Goal: Task Accomplishment & Management: Use online tool/utility

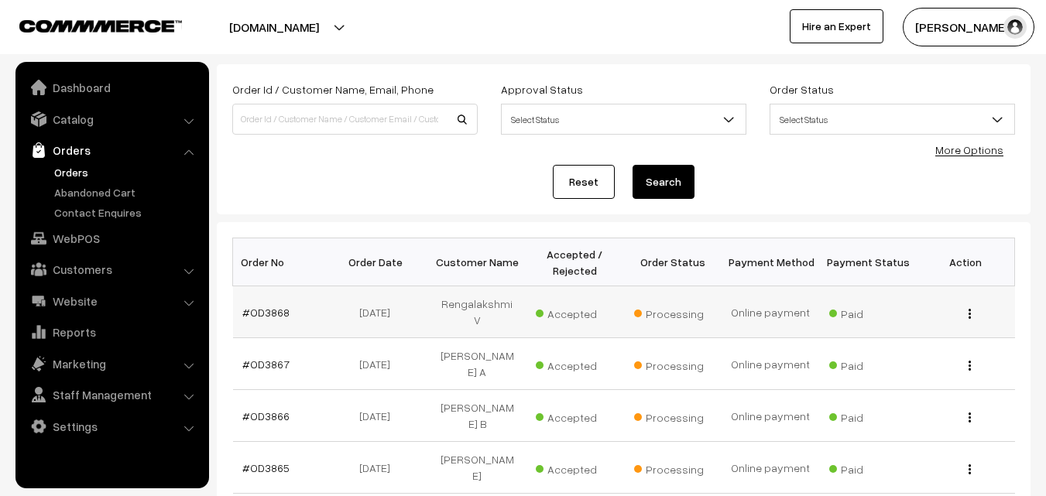
scroll to position [232, 0]
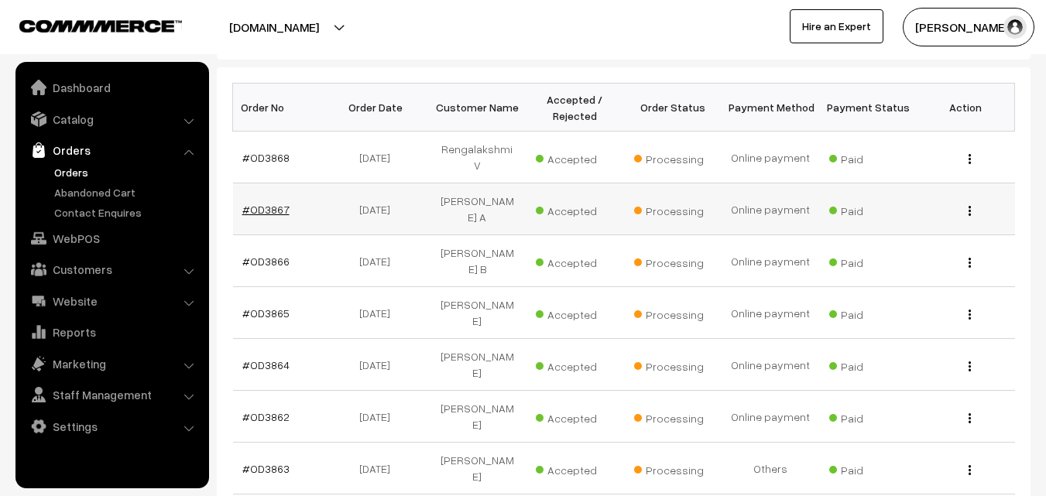
click at [268, 203] on link "#OD3867" at bounding box center [265, 209] width 47 height 13
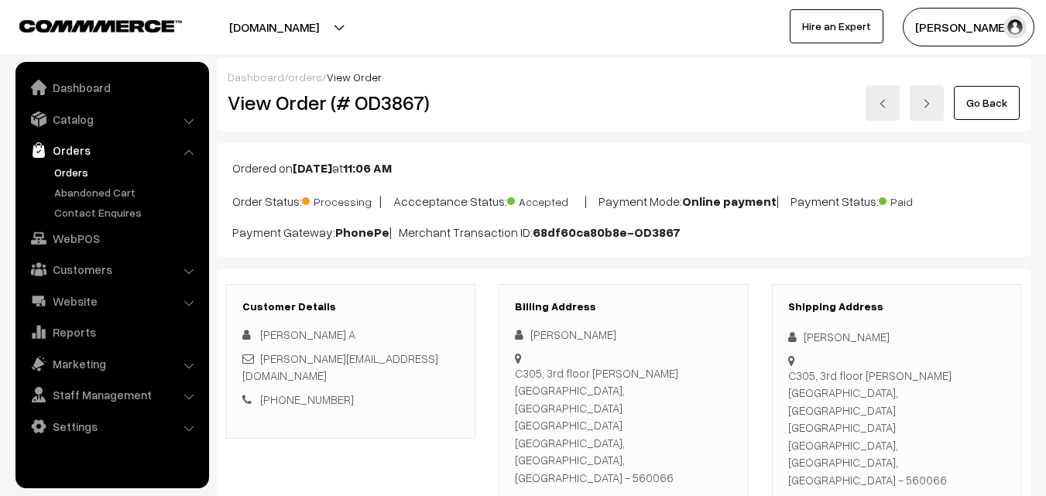
click at [1002, 95] on link "Go Back" at bounding box center [987, 103] width 66 height 34
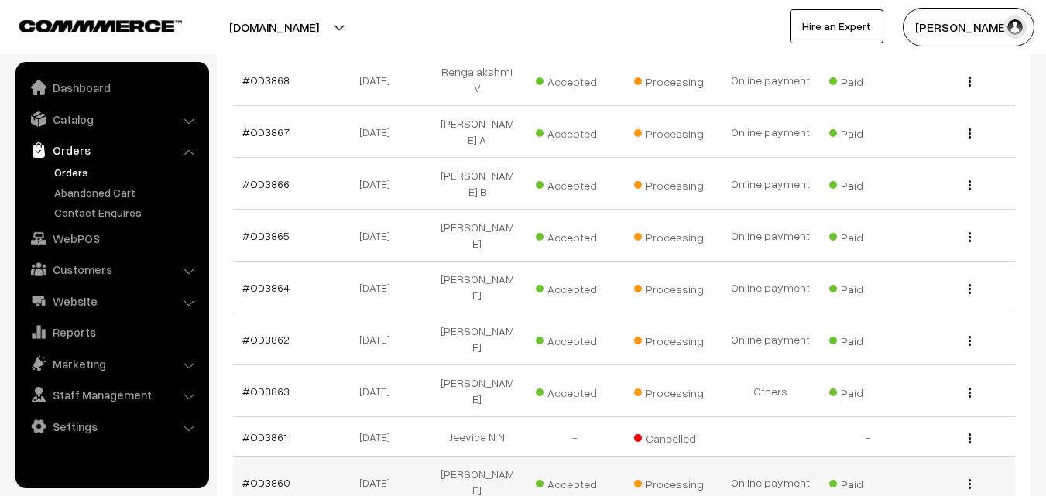
scroll to position [482, 0]
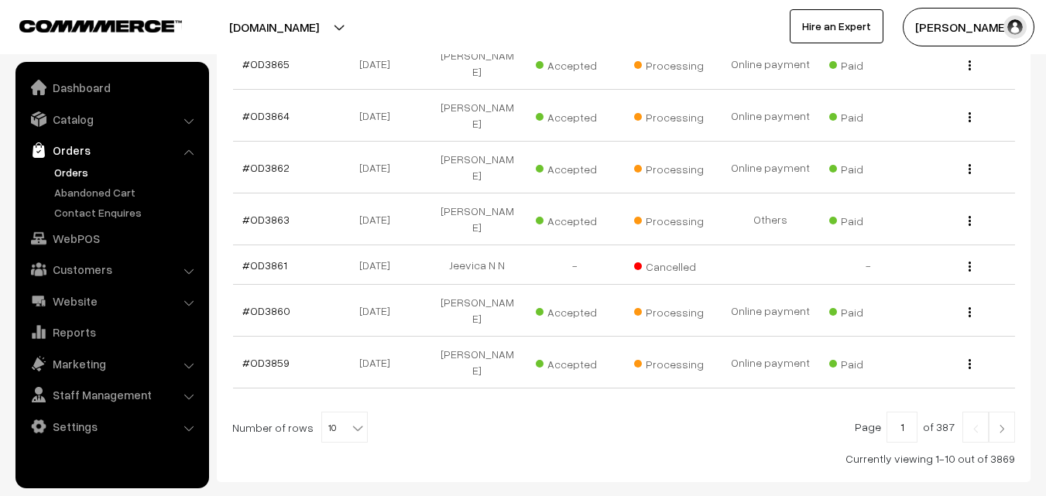
click at [998, 424] on img at bounding box center [1002, 428] width 14 height 9
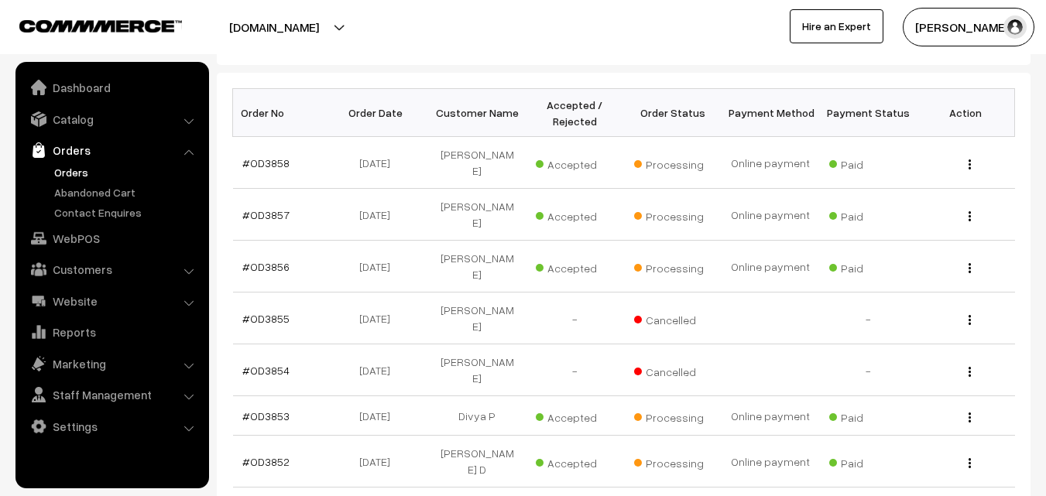
scroll to position [457, 0]
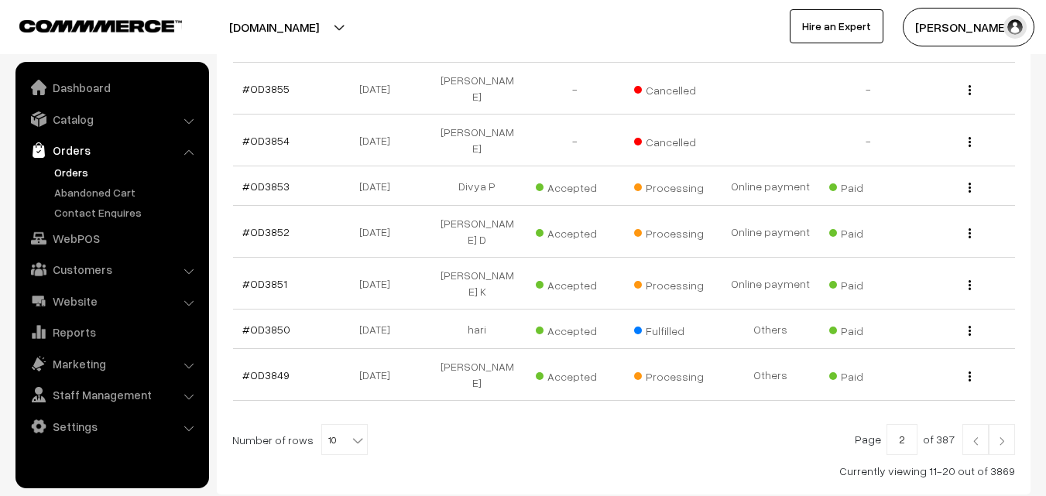
click at [1003, 424] on link at bounding box center [1002, 439] width 26 height 31
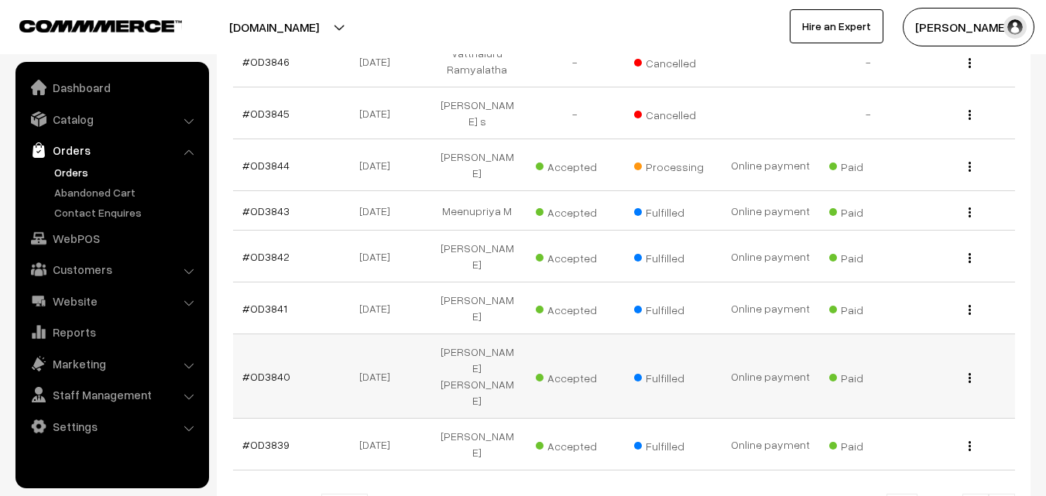
scroll to position [507, 0]
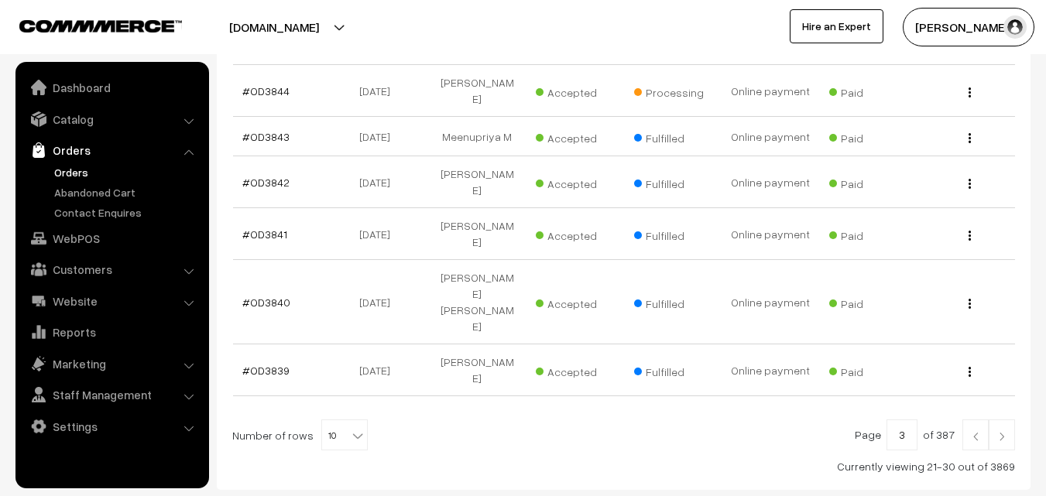
click at [1002, 432] on img at bounding box center [1002, 436] width 14 height 9
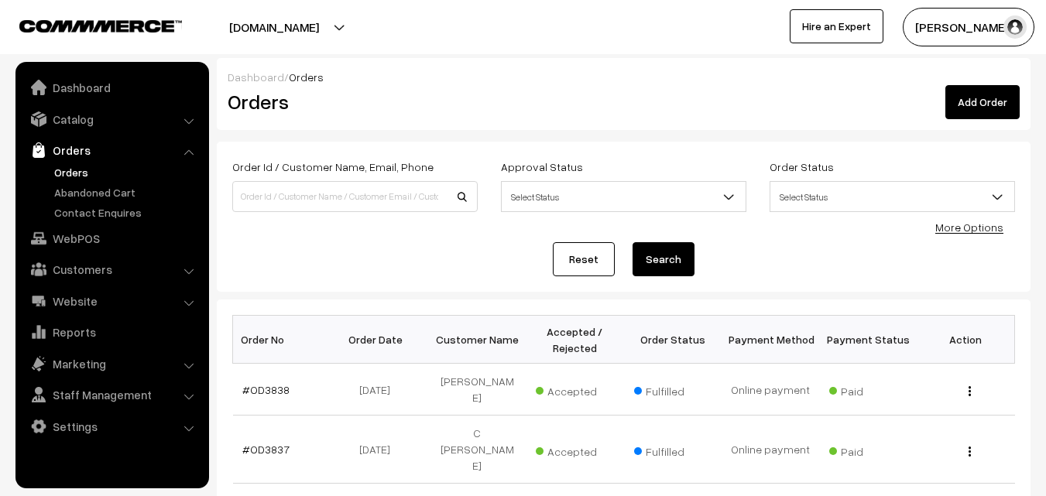
scroll to position [465, 0]
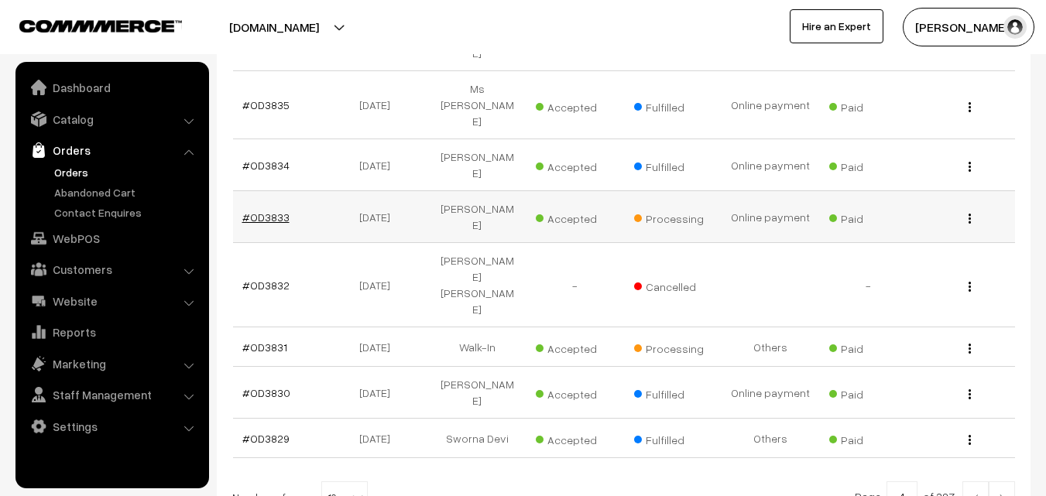
click at [261, 211] on link "#OD3833" at bounding box center [265, 217] width 47 height 13
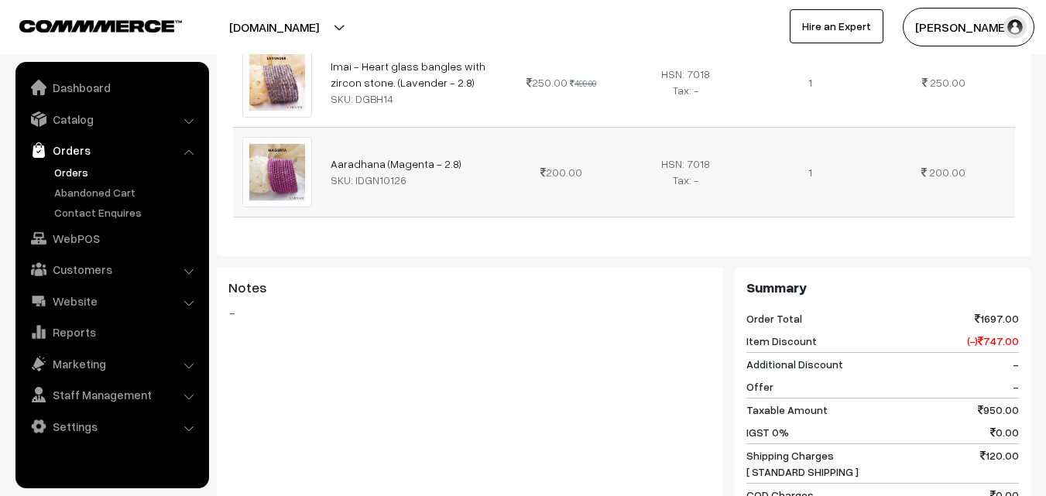
scroll to position [1038, 0]
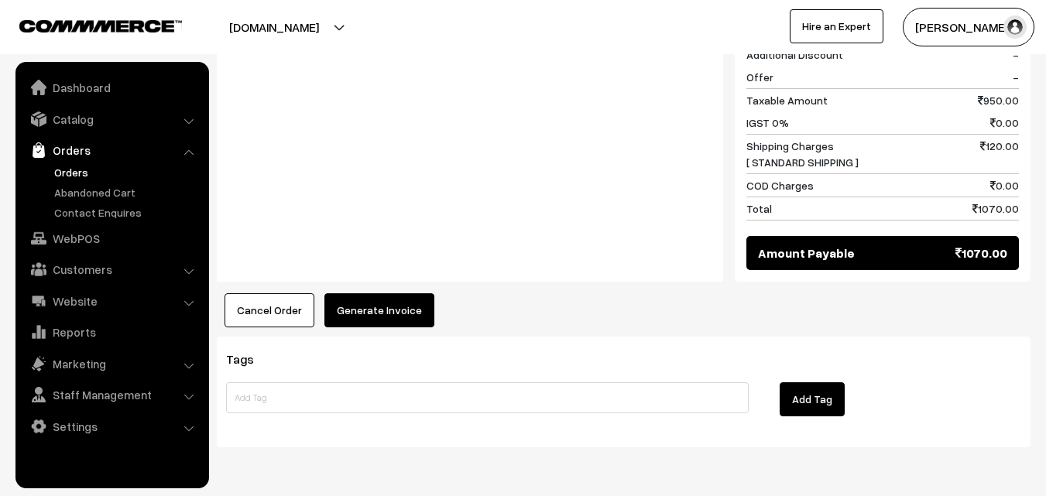
click at [389, 294] on button "Generate Invoice" at bounding box center [380, 311] width 110 height 34
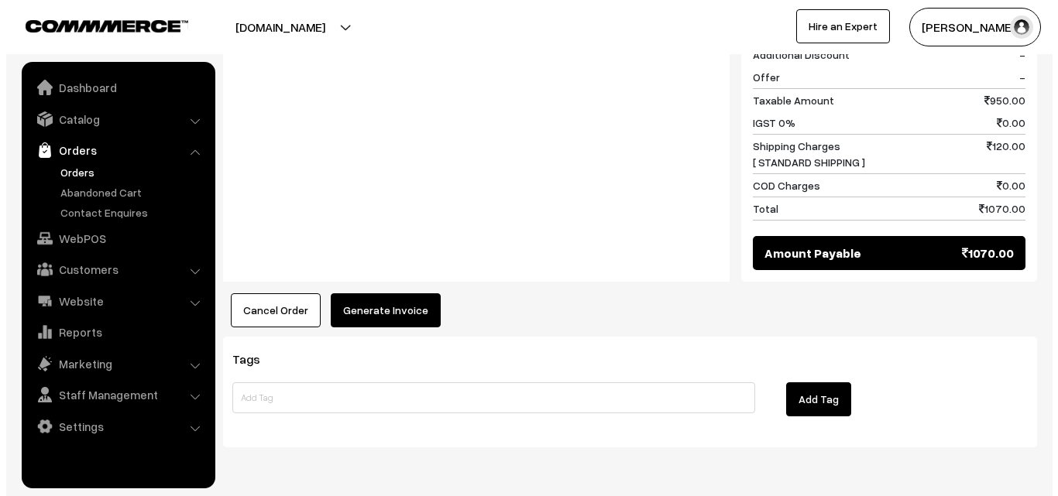
scroll to position [1043, 0]
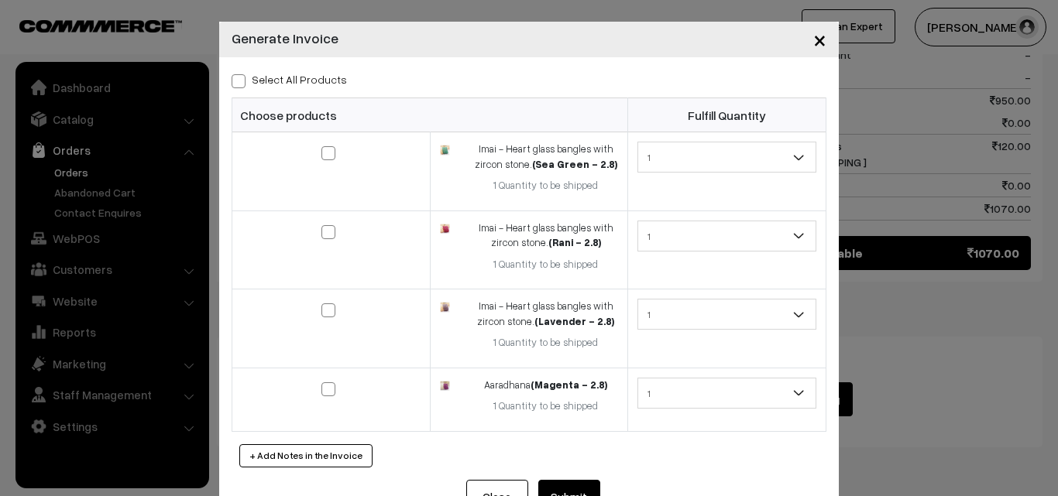
click at [234, 74] on label "Select All Products" at bounding box center [289, 79] width 115 height 16
click at [234, 74] on input "Select All Products" at bounding box center [237, 79] width 10 height 10
checkbox input "true"
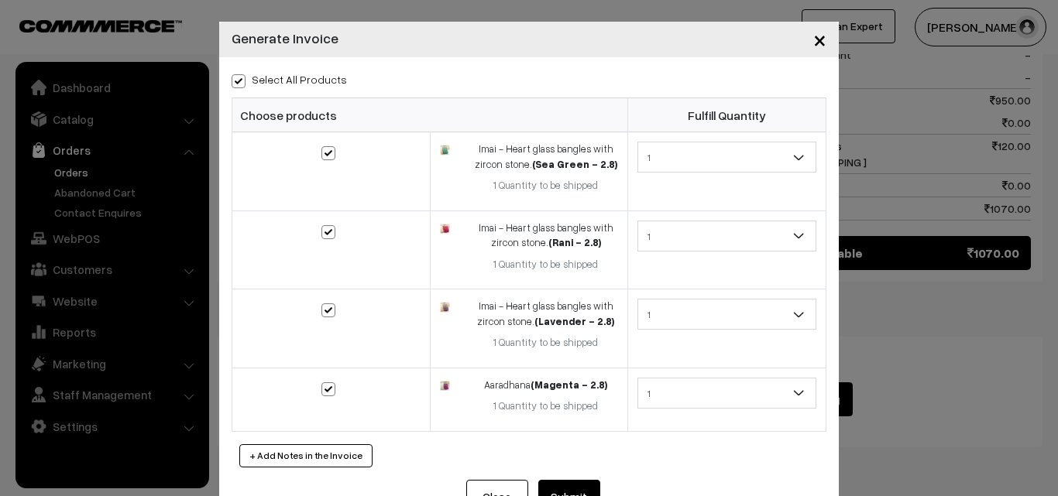
checkbox input "true"
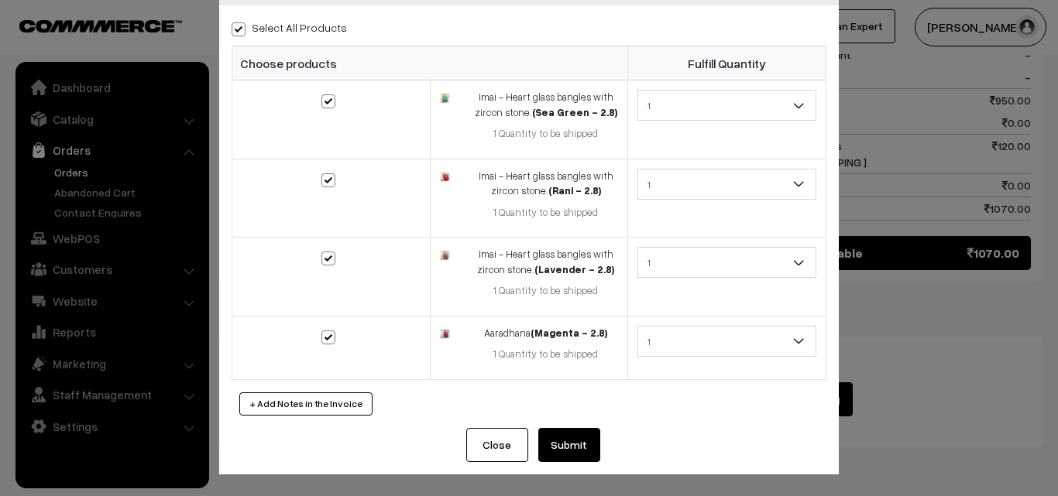
click at [561, 442] on button "Submit" at bounding box center [569, 445] width 62 height 34
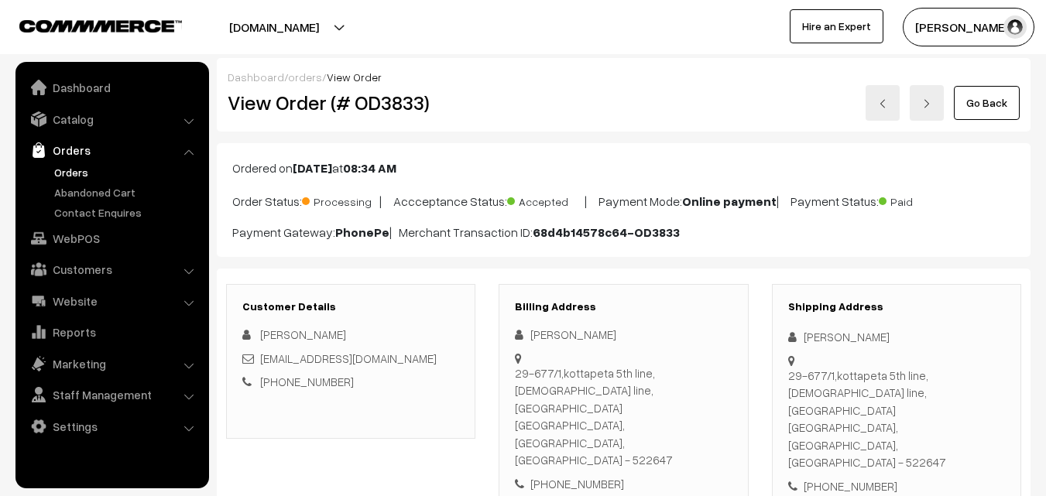
drag, startPoint x: 935, startPoint y: 169, endPoint x: 586, endPoint y: 27, distance: 377.0
click at [586, 27] on div "Varnam Aadhira My Profile Refer & Earn Support Sign Out Hire an Expert" at bounding box center [789, 27] width 531 height 39
click at [984, 96] on link "Go Back" at bounding box center [987, 103] width 66 height 34
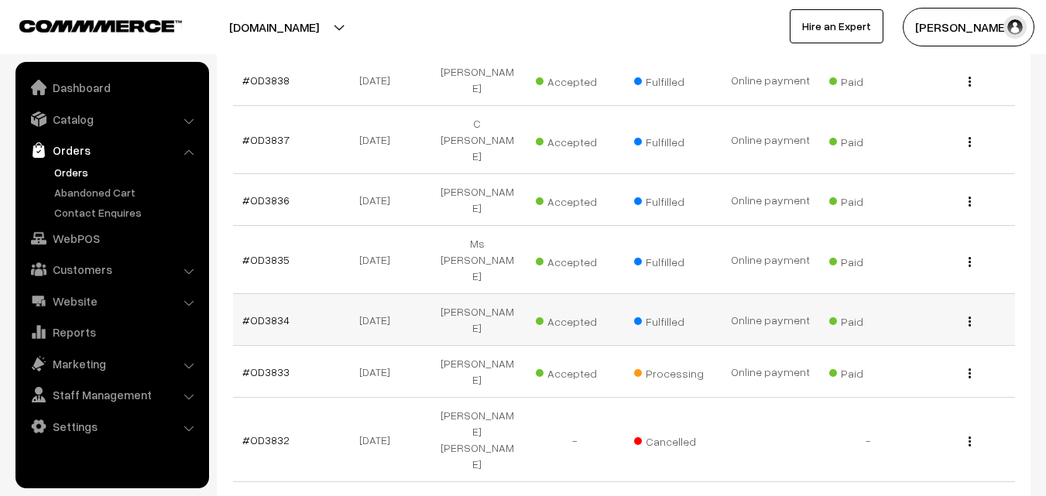
scroll to position [494, 0]
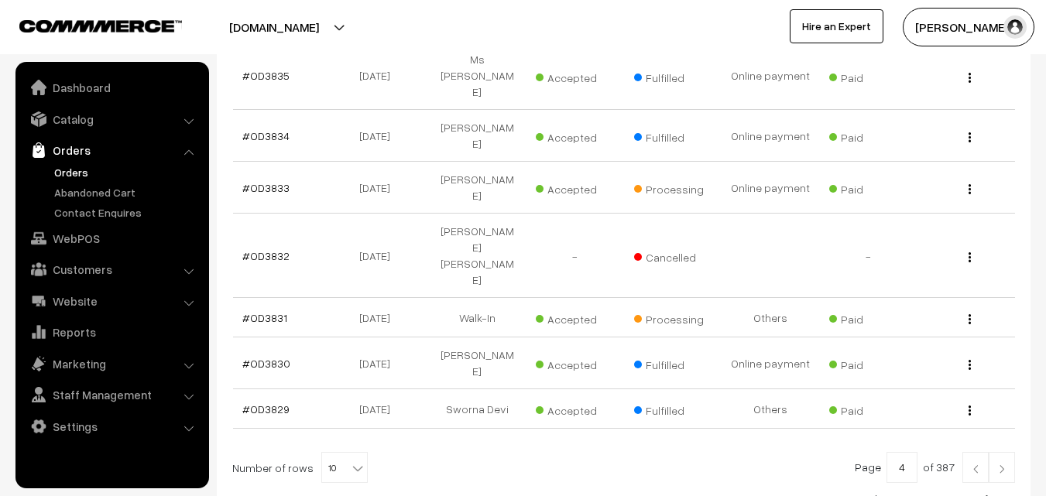
click at [975, 465] on img at bounding box center [976, 469] width 14 height 9
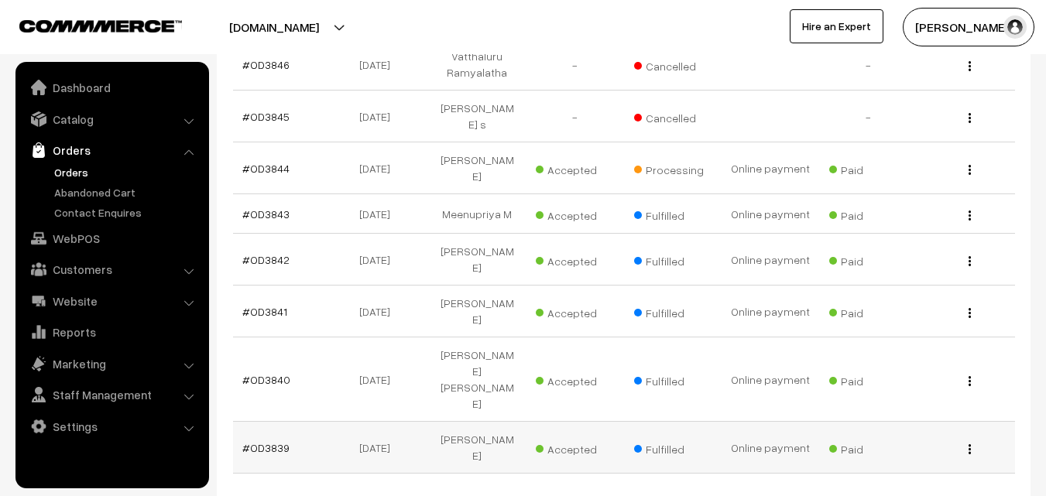
scroll to position [507, 0]
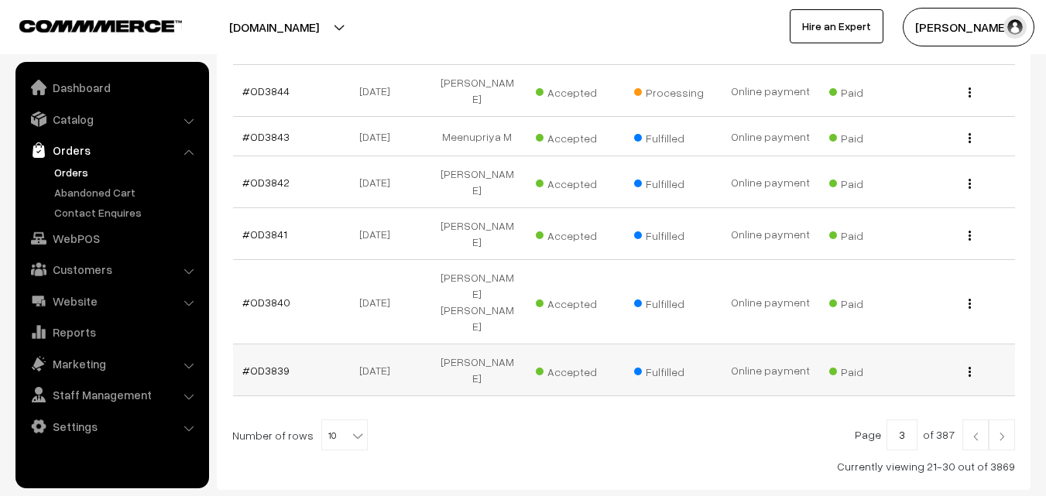
click at [973, 432] on img at bounding box center [976, 436] width 14 height 9
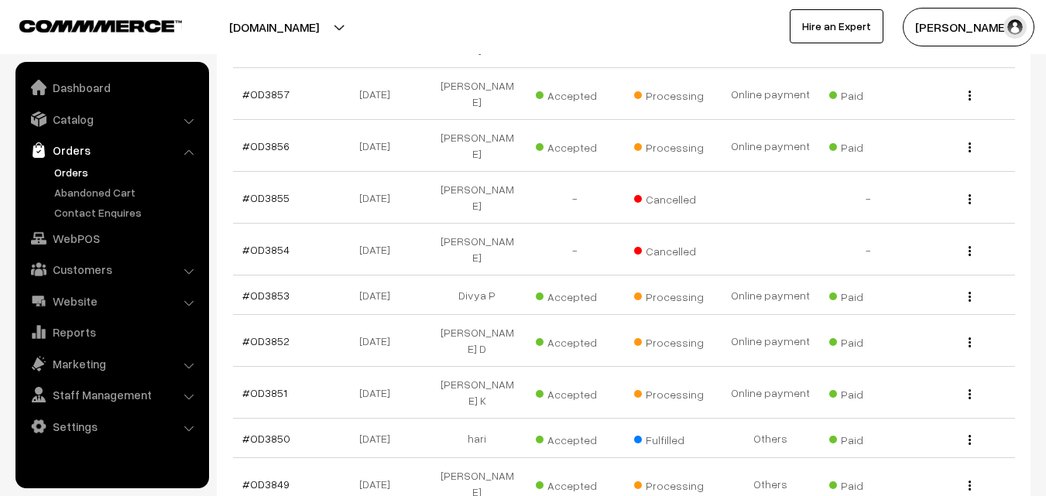
scroll to position [457, 0]
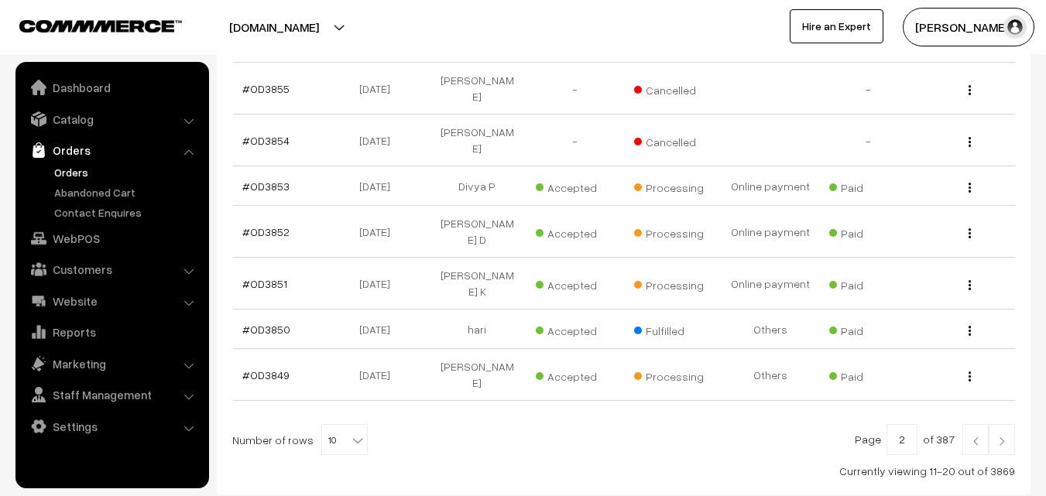
click at [976, 424] on link at bounding box center [976, 439] width 26 height 31
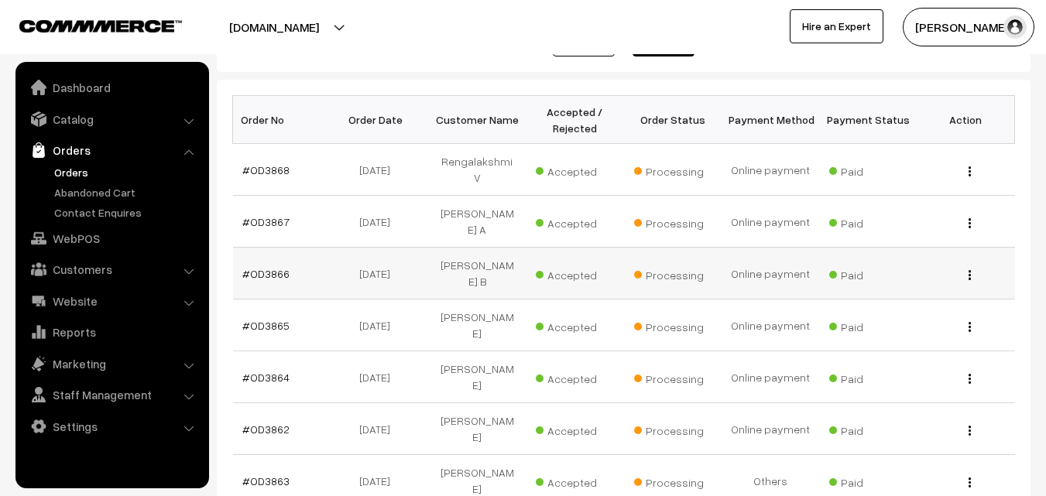
scroll to position [232, 0]
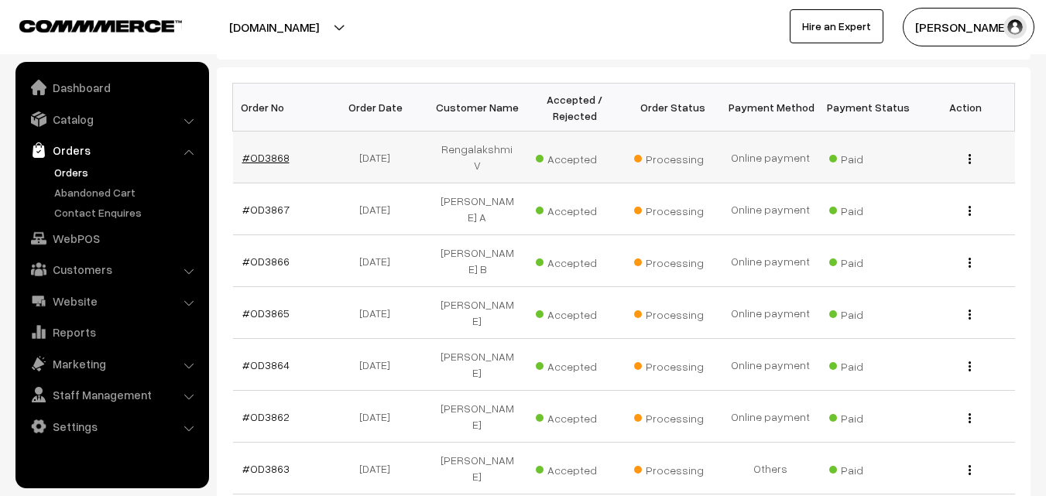
click at [263, 153] on link "#OD3868" at bounding box center [265, 157] width 47 height 13
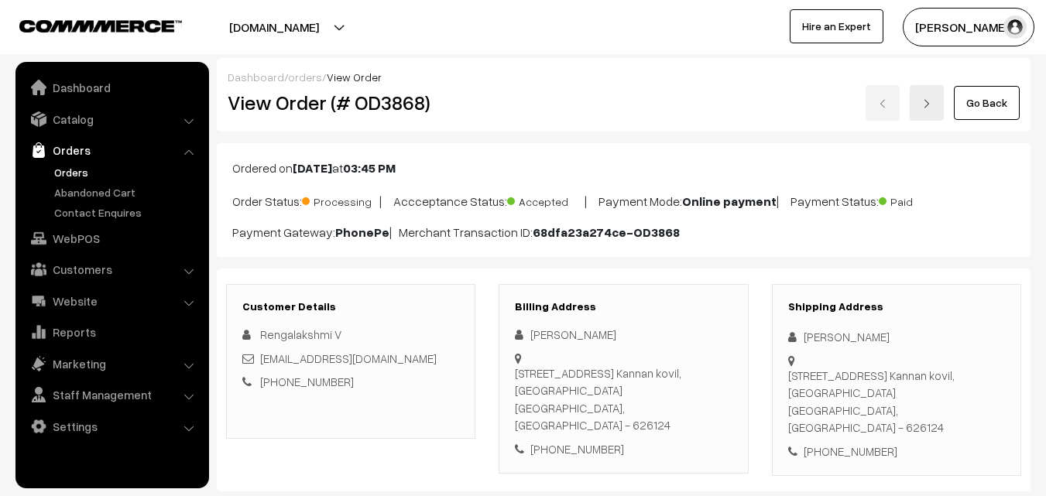
click at [1004, 101] on link "Go Back" at bounding box center [987, 103] width 66 height 34
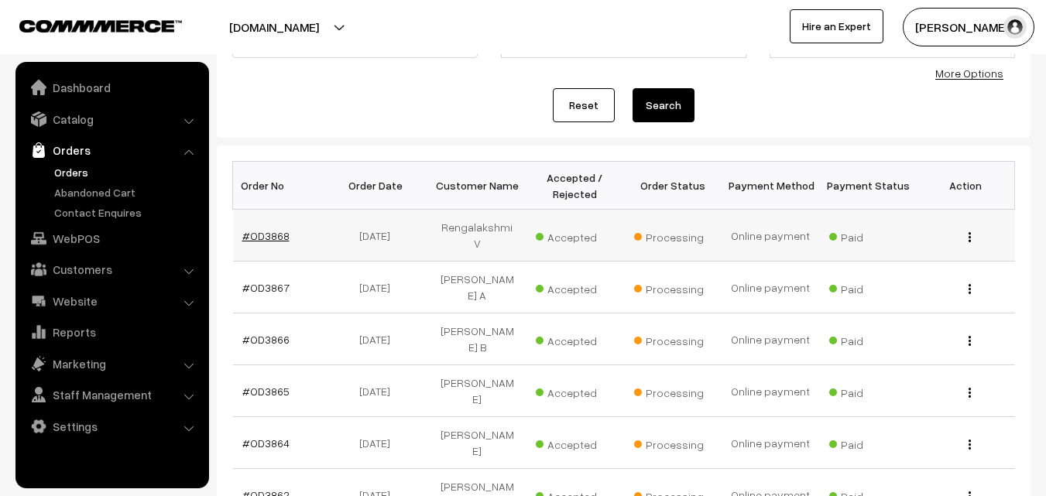
scroll to position [155, 0]
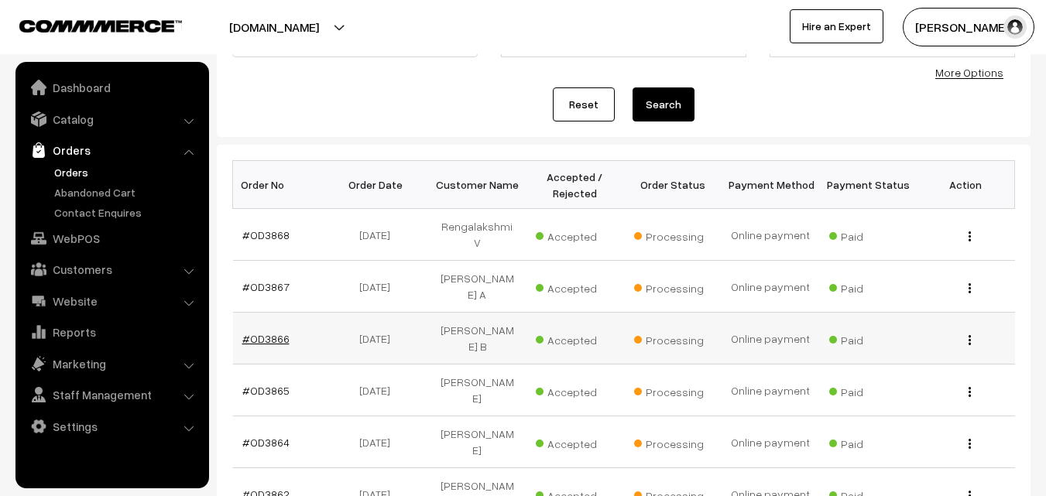
click at [275, 332] on link "#OD3866" at bounding box center [265, 338] width 47 height 13
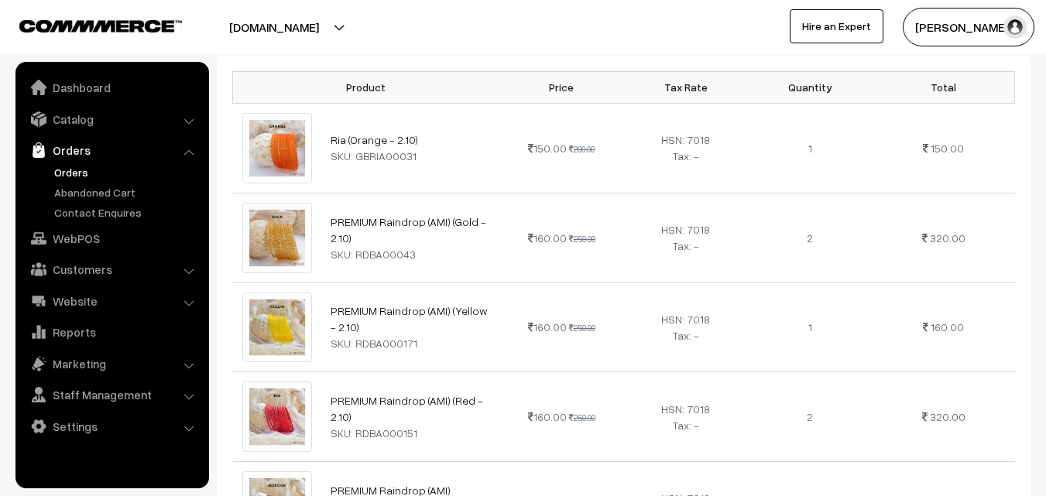
scroll to position [465, 0]
click at [61, 177] on link "Orders" at bounding box center [126, 172] width 153 height 16
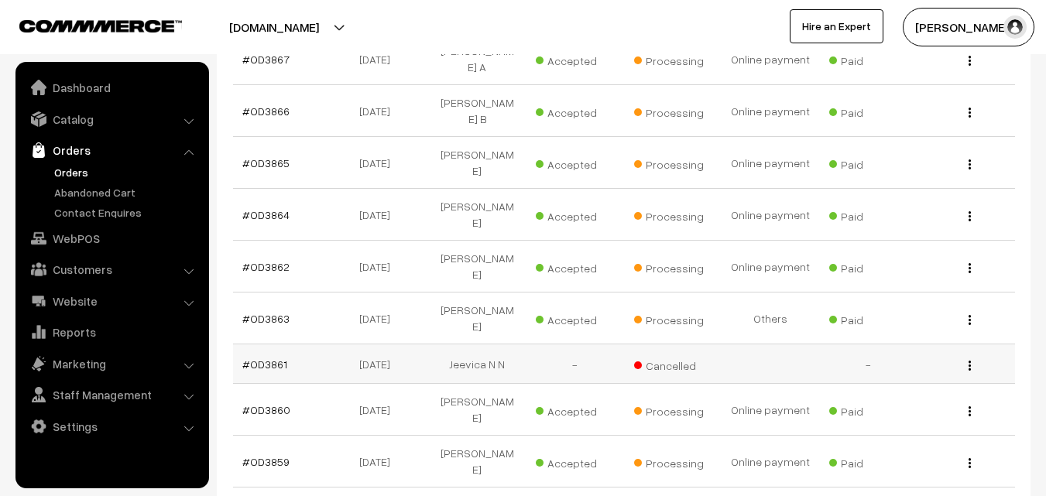
scroll to position [387, 0]
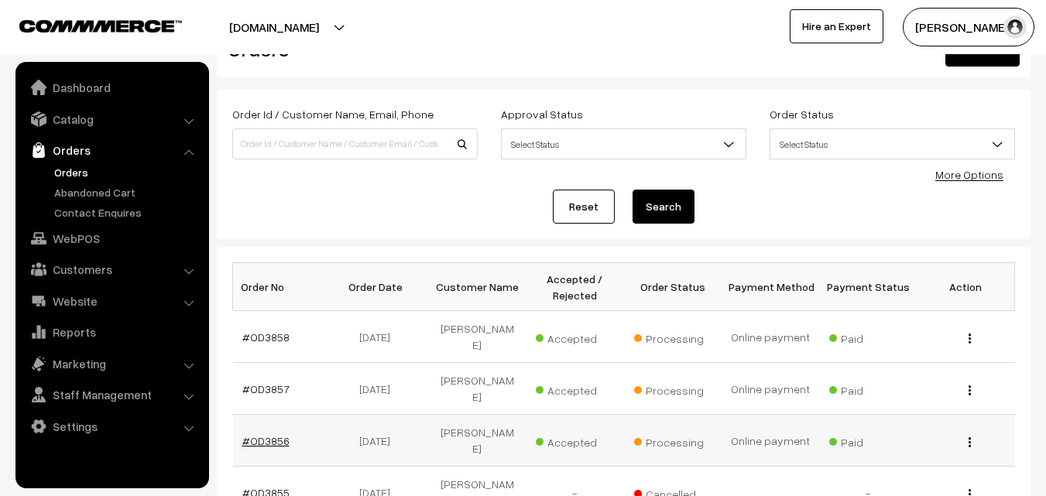
scroll to position [77, 0]
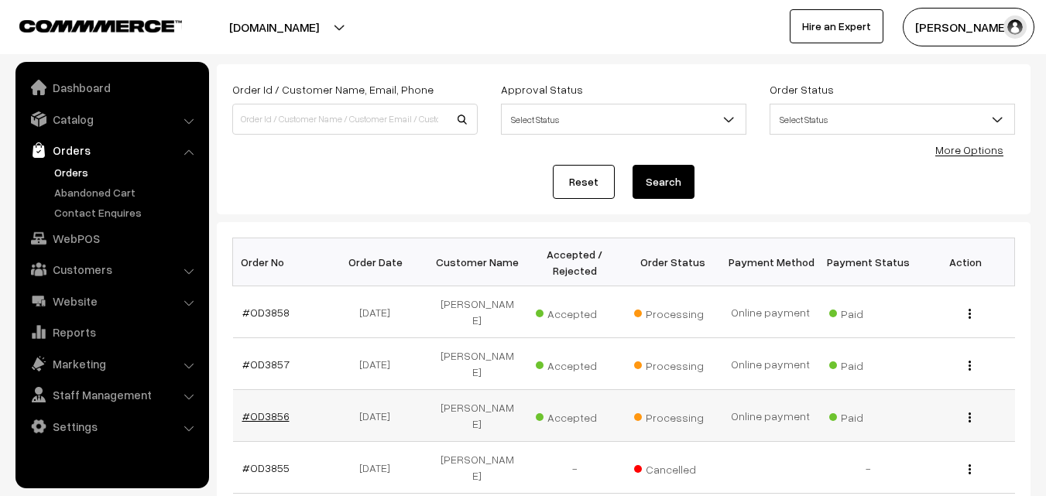
click at [276, 410] on link "#OD3856" at bounding box center [265, 416] width 47 height 13
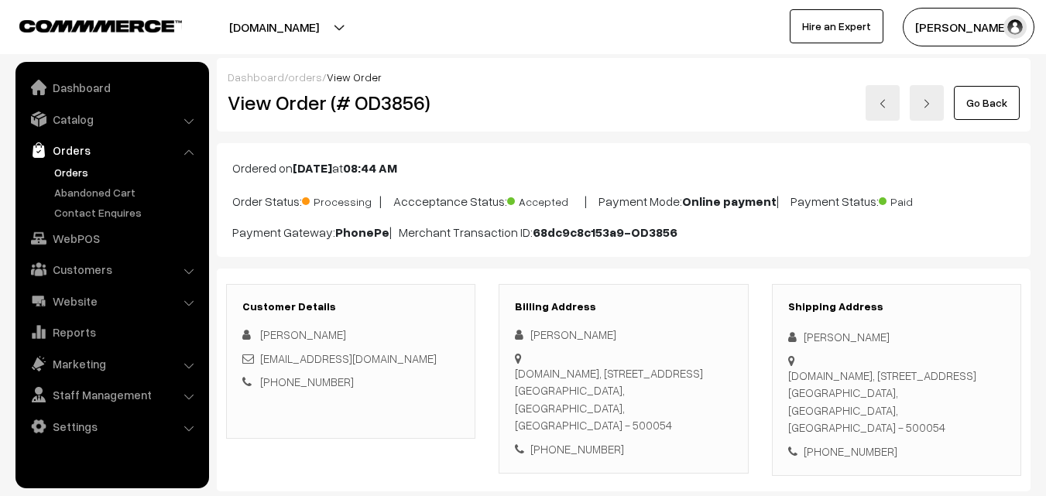
click at [981, 105] on link "Go Back" at bounding box center [987, 103] width 66 height 34
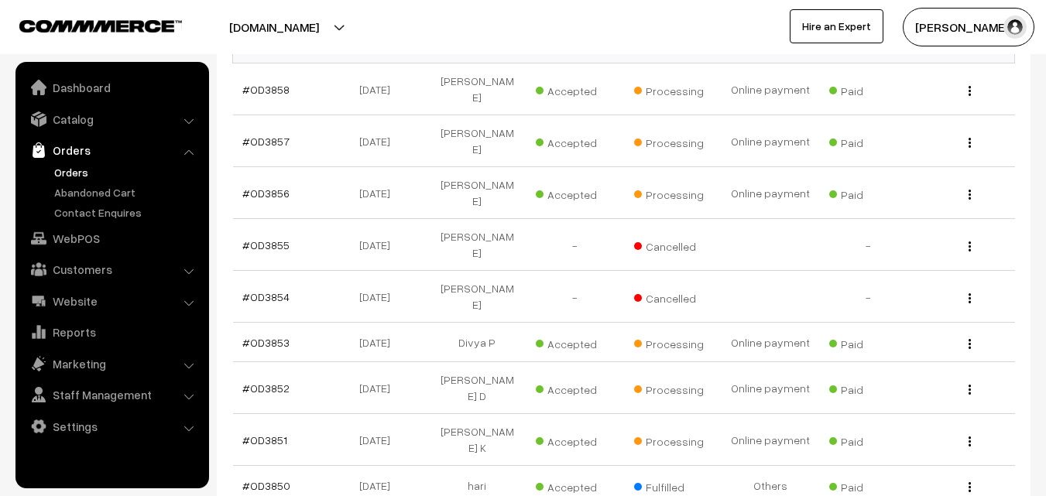
scroll to position [310, 0]
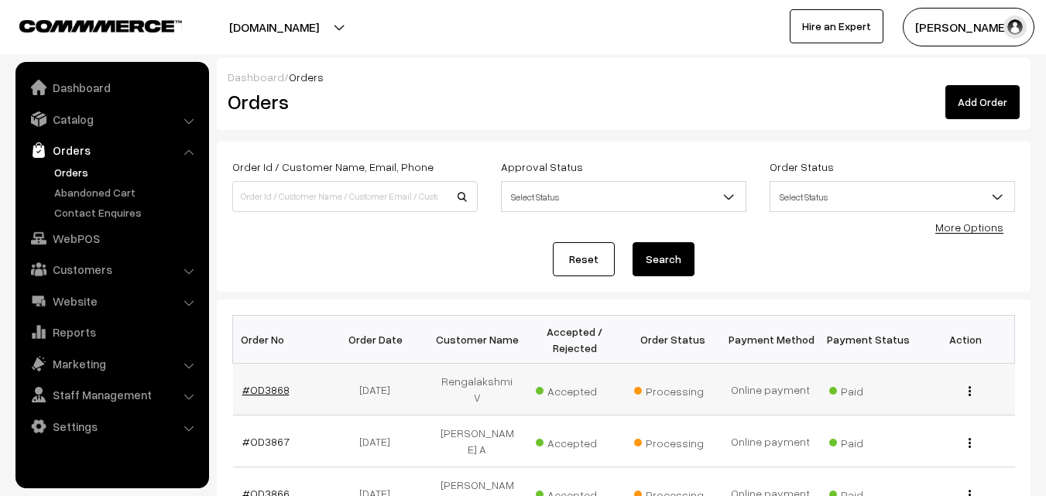
click at [275, 384] on link "#OD3868" at bounding box center [265, 389] width 47 height 13
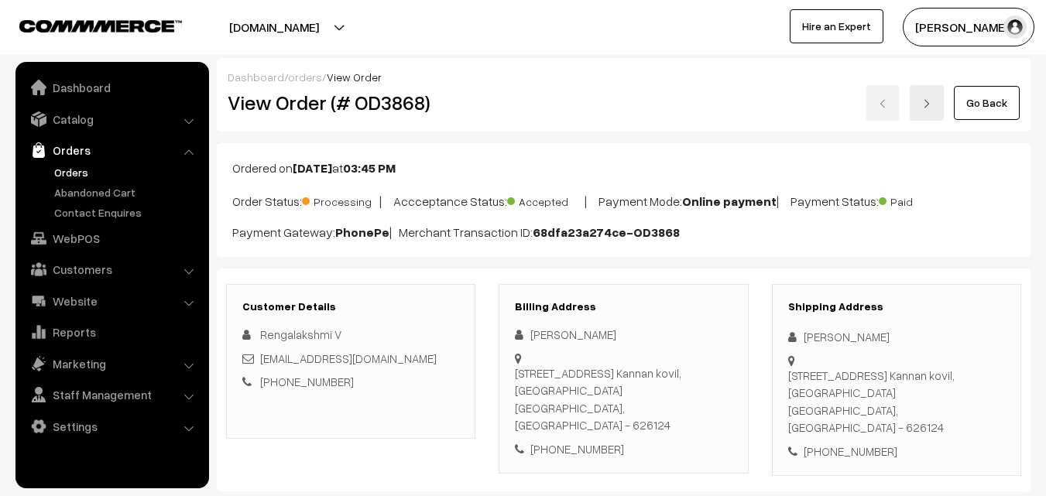
click at [987, 105] on link "Go Back" at bounding box center [987, 103] width 66 height 34
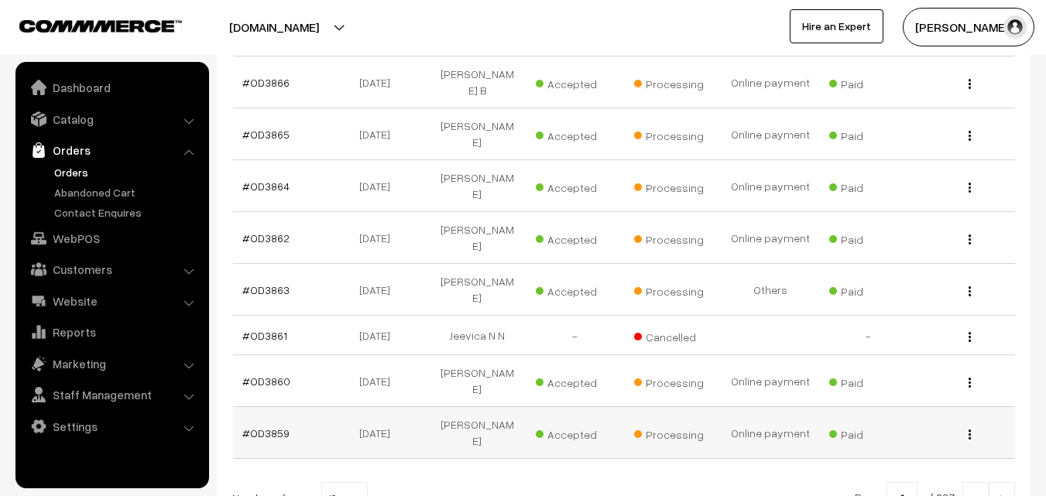
scroll to position [482, 0]
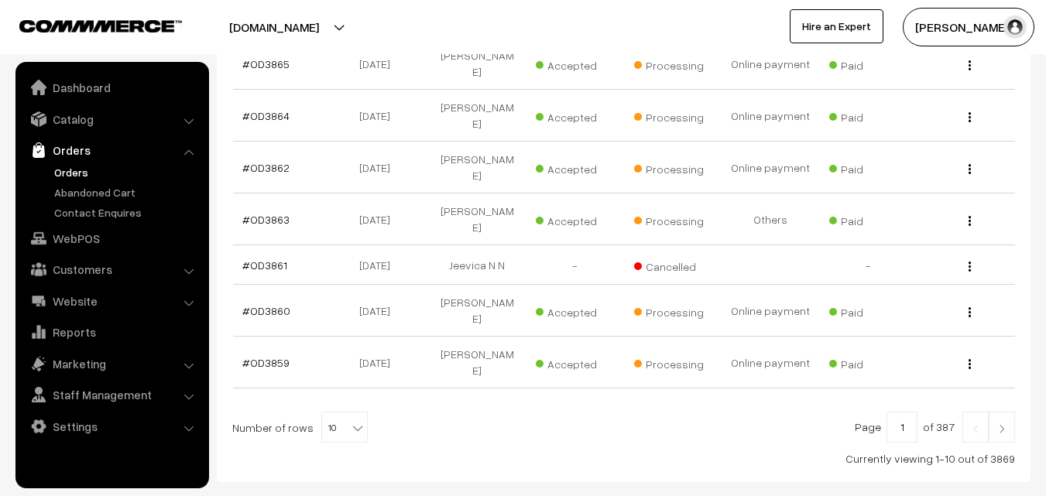
click at [1003, 424] on img at bounding box center [1002, 428] width 14 height 9
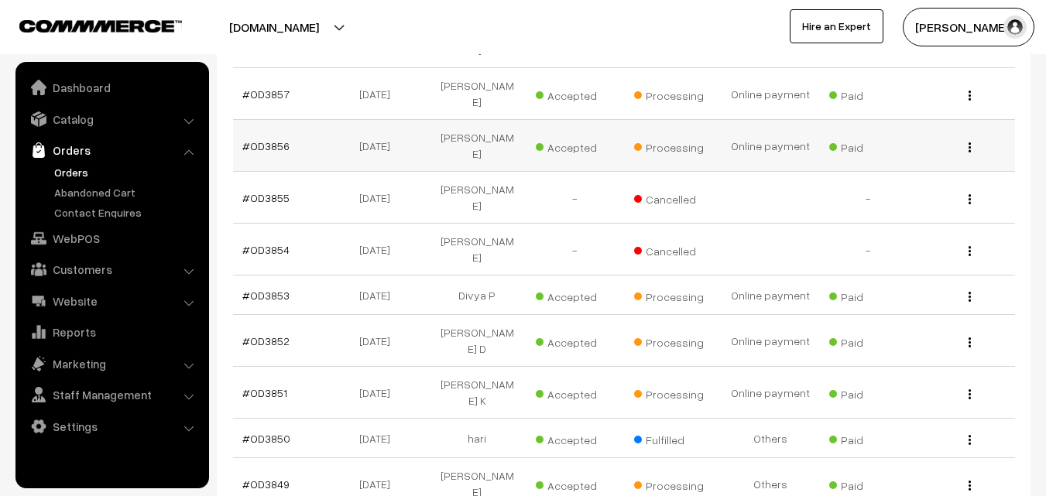
scroll to position [457, 0]
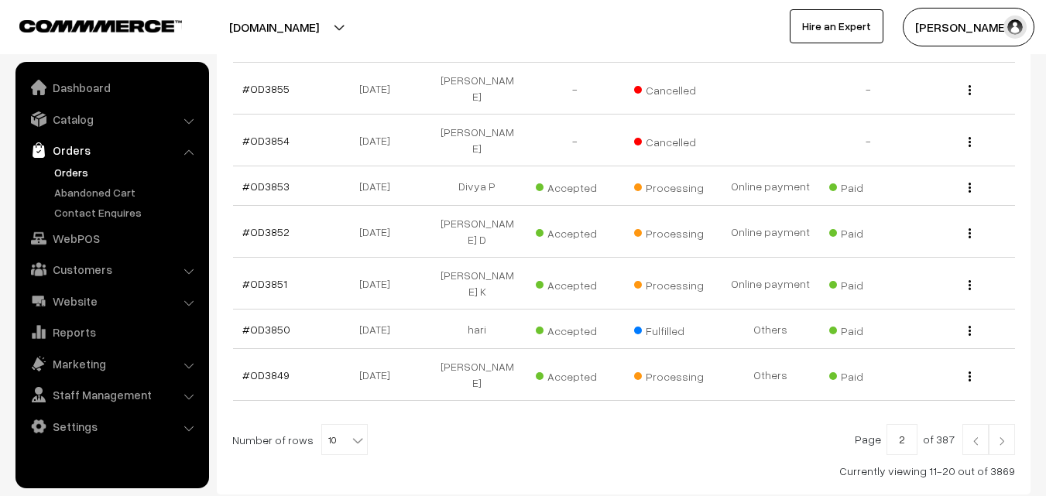
click at [996, 437] on img at bounding box center [1002, 441] width 14 height 9
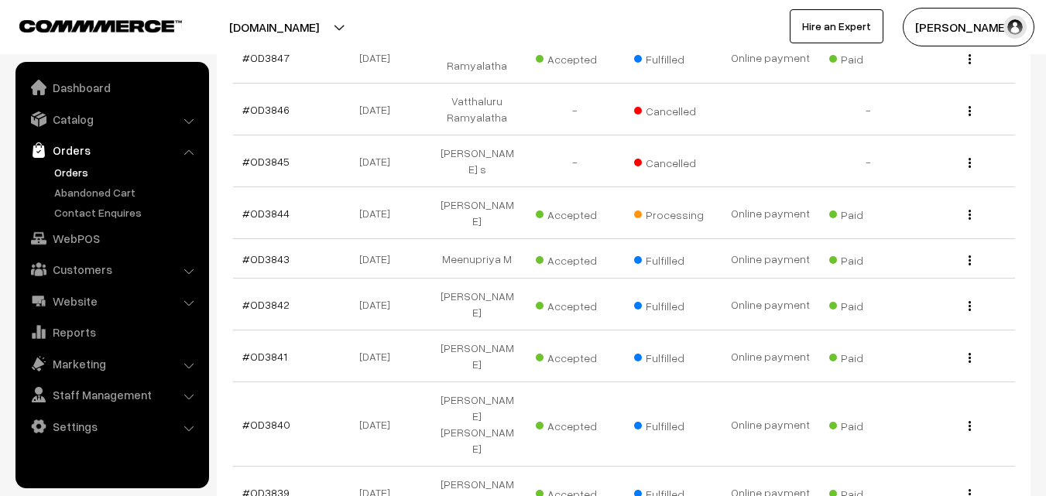
scroll to position [507, 0]
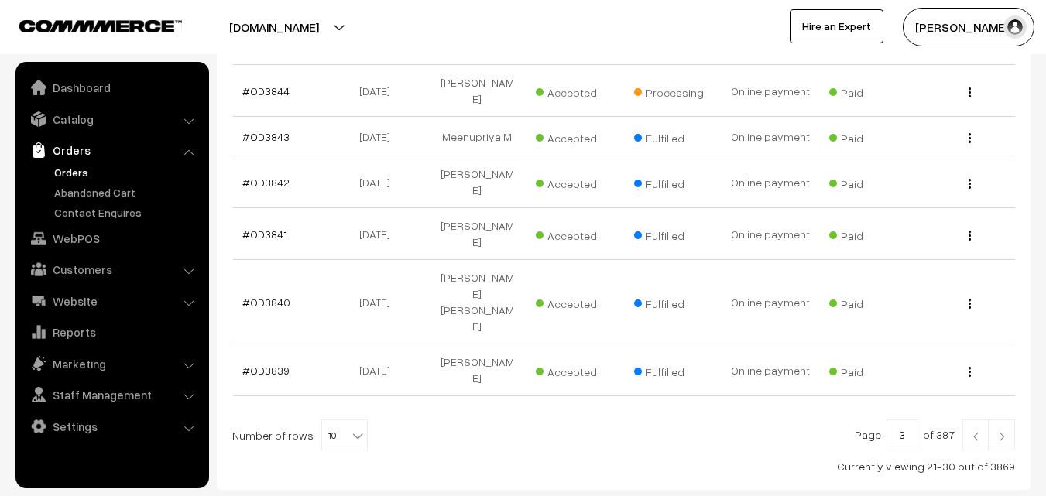
click at [1001, 432] on img at bounding box center [1002, 436] width 14 height 9
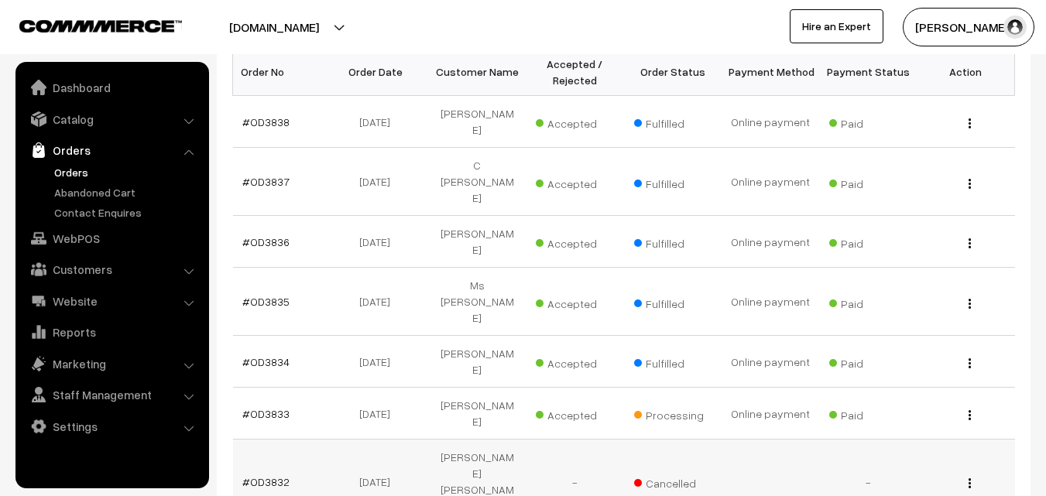
scroll to position [310, 0]
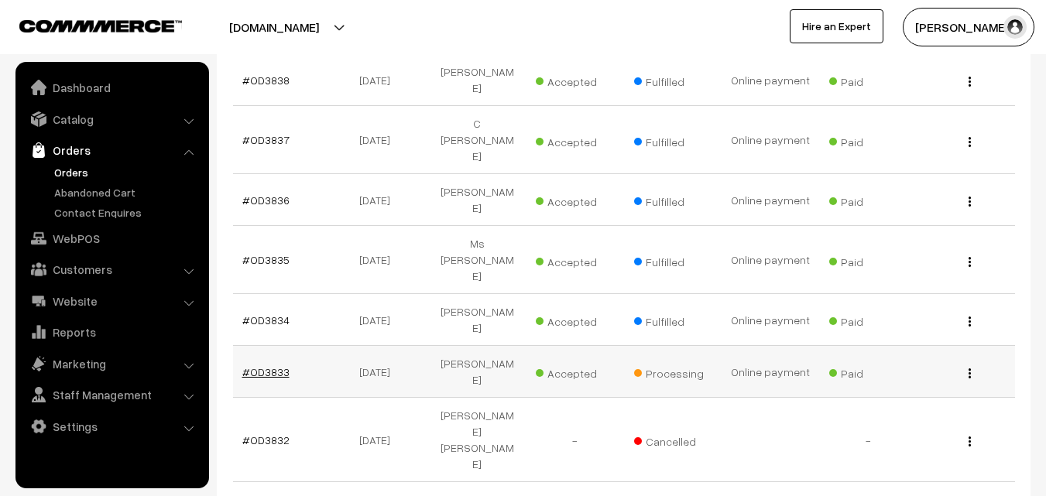
click at [278, 366] on link "#OD3833" at bounding box center [265, 372] width 47 height 13
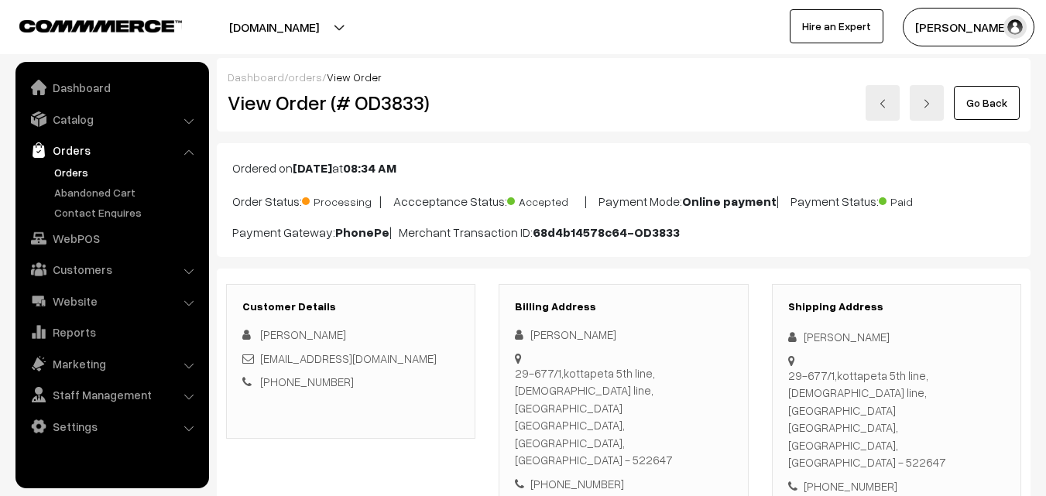
click at [977, 108] on link "Go Back" at bounding box center [987, 103] width 66 height 34
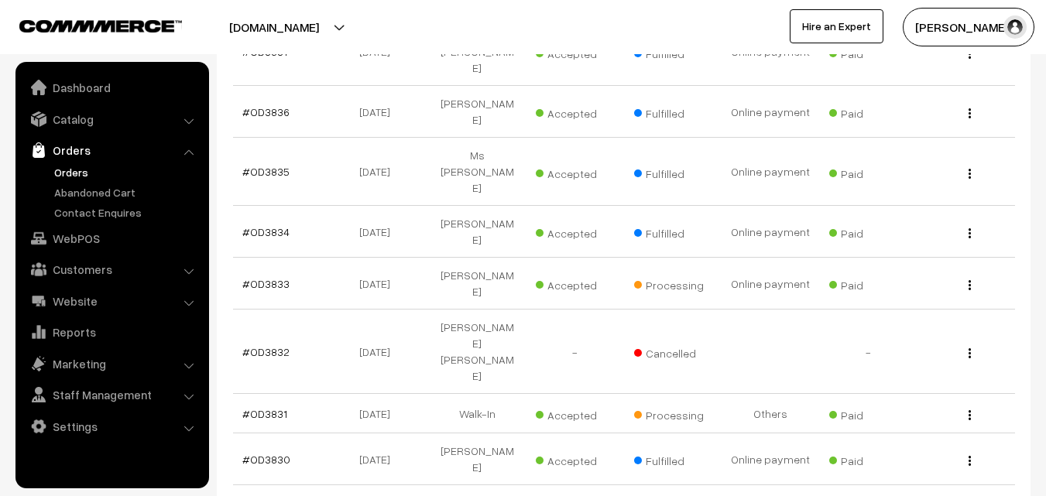
scroll to position [494, 0]
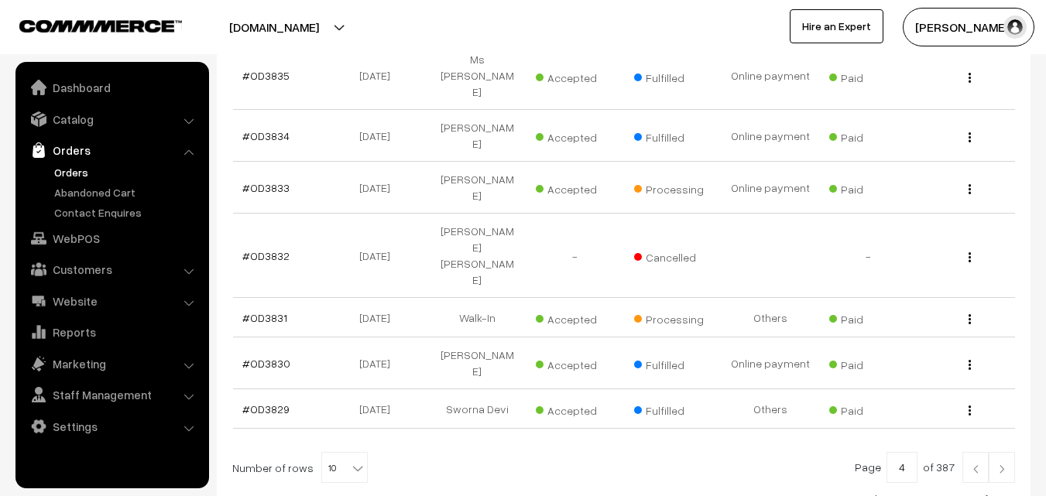
click at [976, 465] on img at bounding box center [976, 469] width 14 height 9
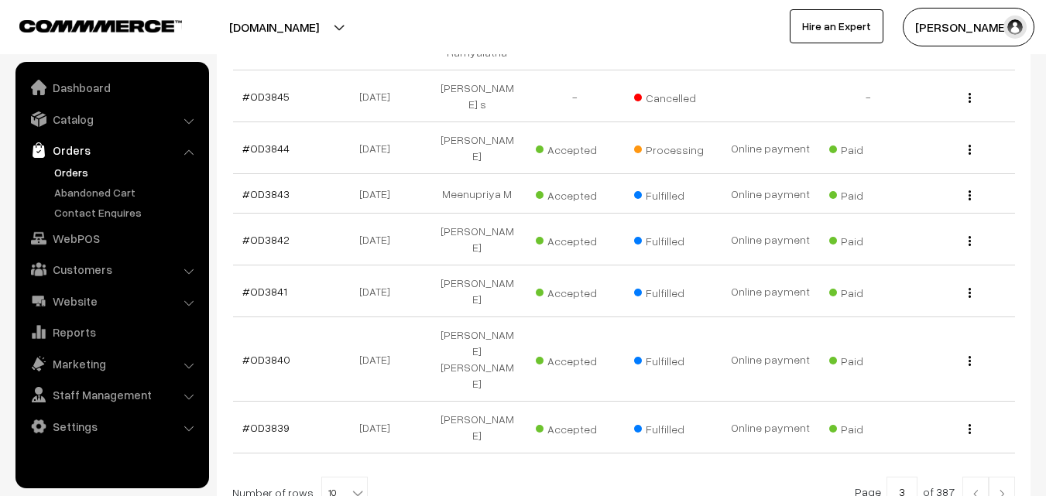
scroll to position [507, 0]
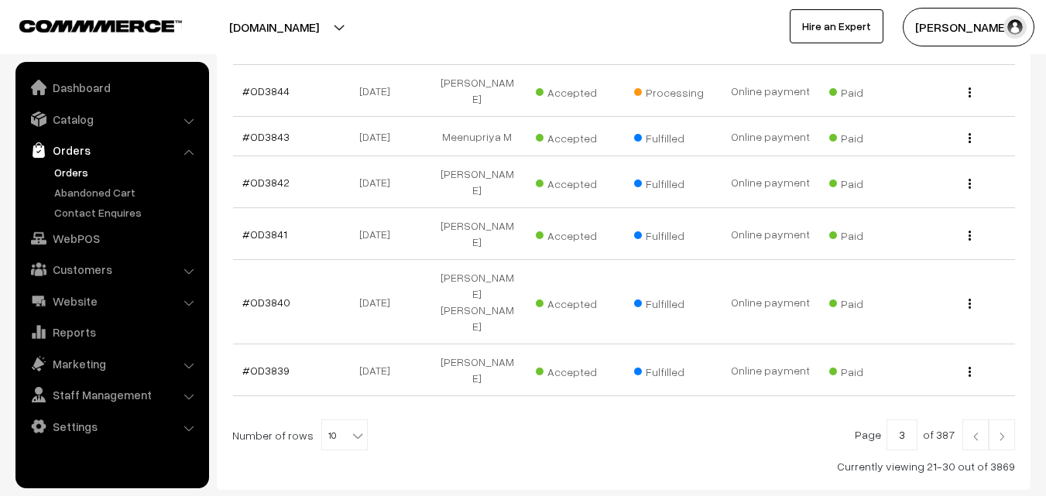
click at [63, 174] on link "Orders" at bounding box center [126, 172] width 153 height 16
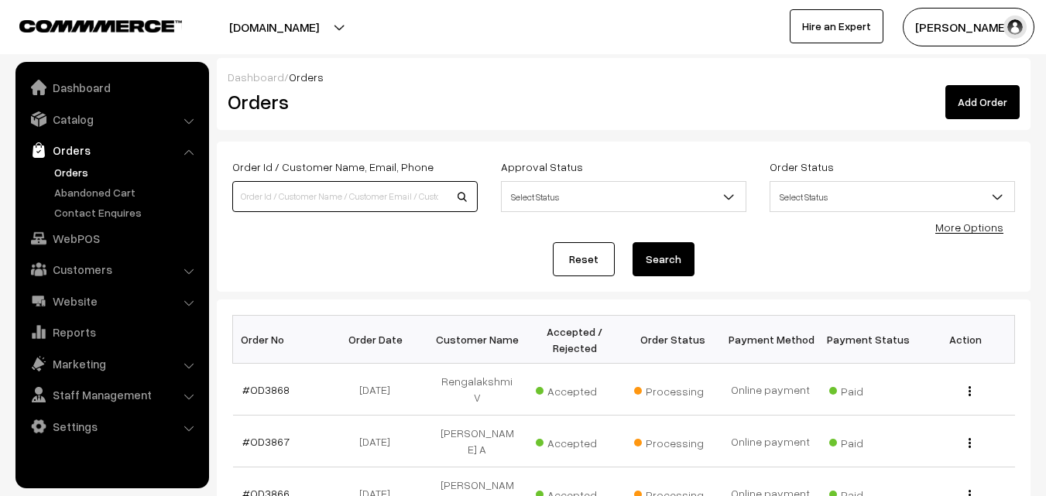
click at [369, 201] on input at bounding box center [355, 196] width 246 height 31
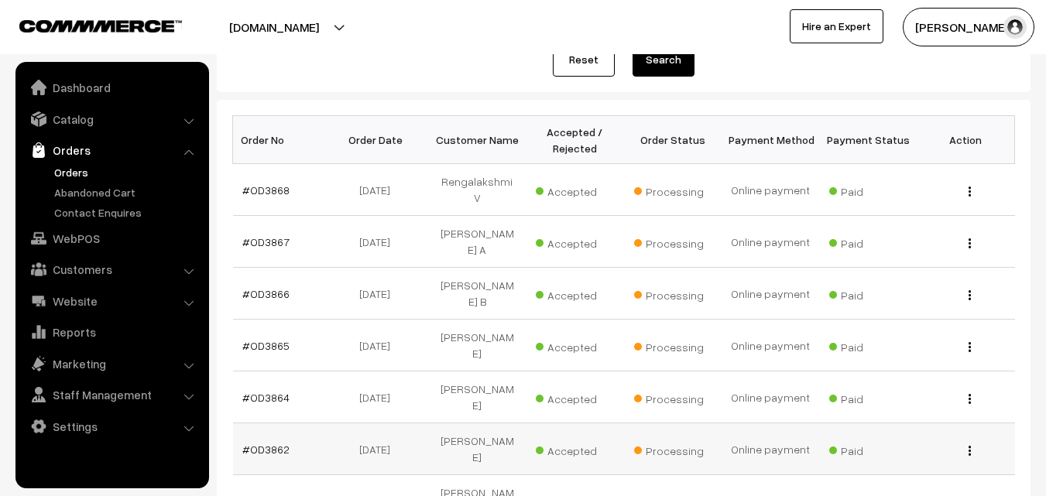
scroll to position [232, 0]
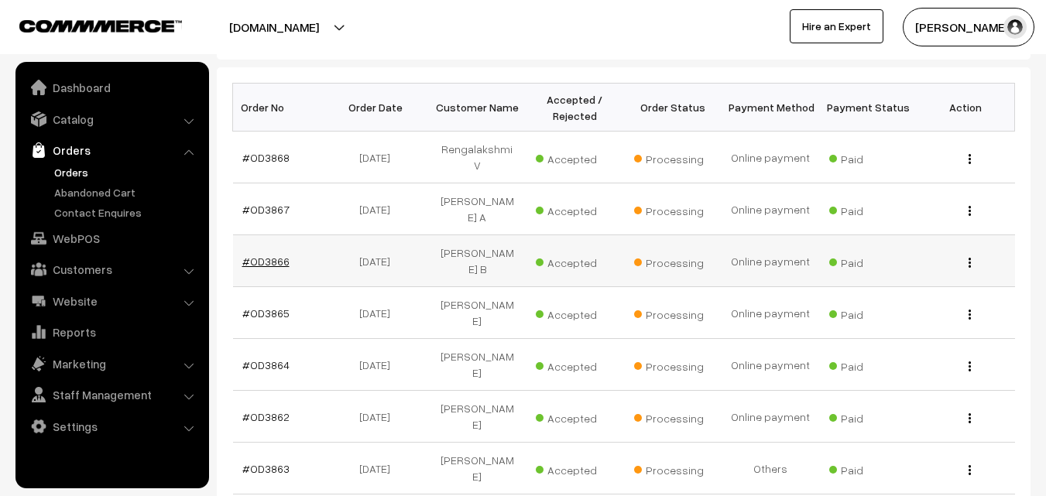
click at [277, 255] on link "#OD3866" at bounding box center [265, 261] width 47 height 13
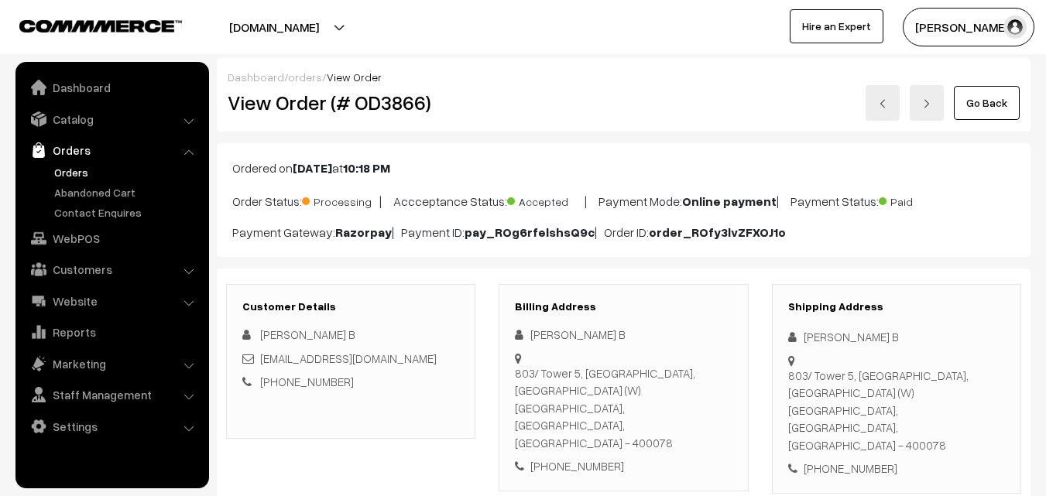
click at [992, 101] on link "Go Back" at bounding box center [987, 103] width 66 height 34
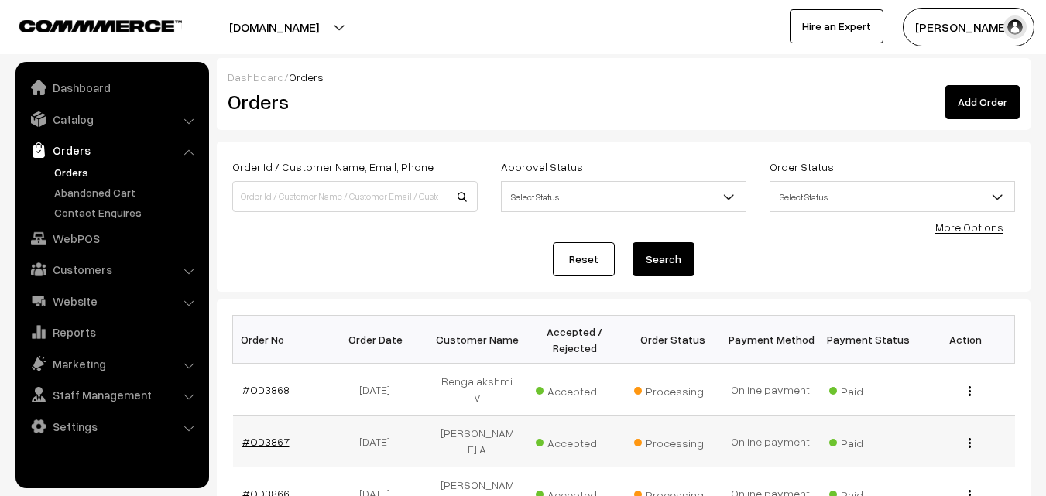
click at [272, 435] on link "#OD3867" at bounding box center [265, 441] width 47 height 13
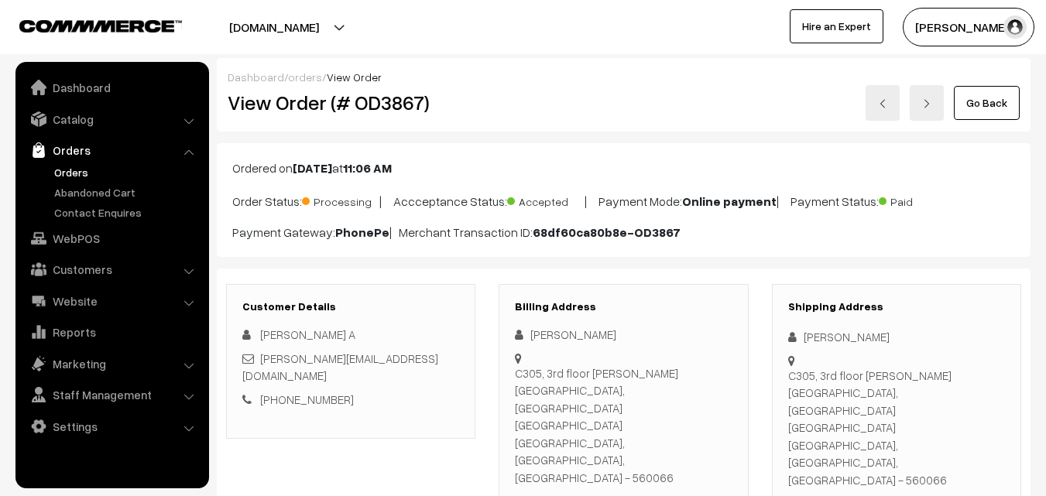
click at [968, 105] on link "Go Back" at bounding box center [987, 103] width 66 height 34
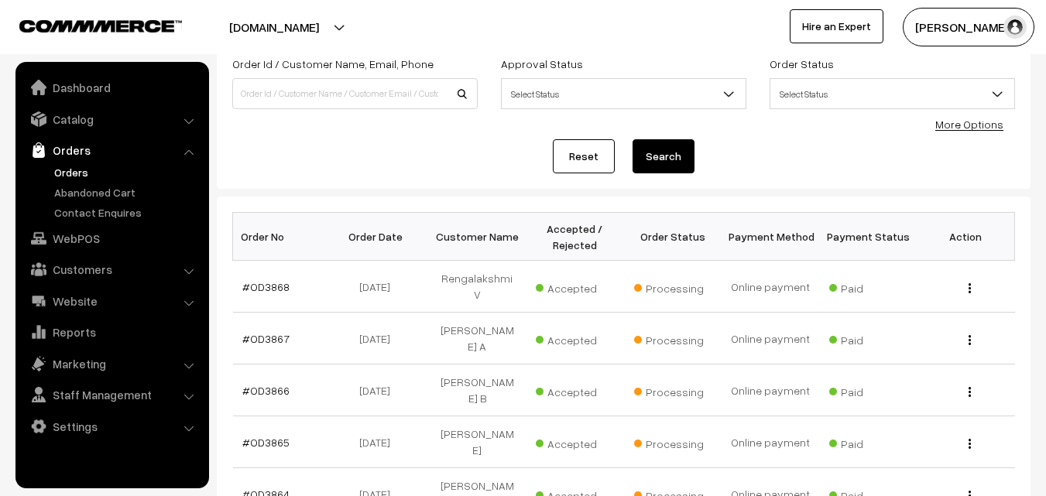
scroll to position [232, 0]
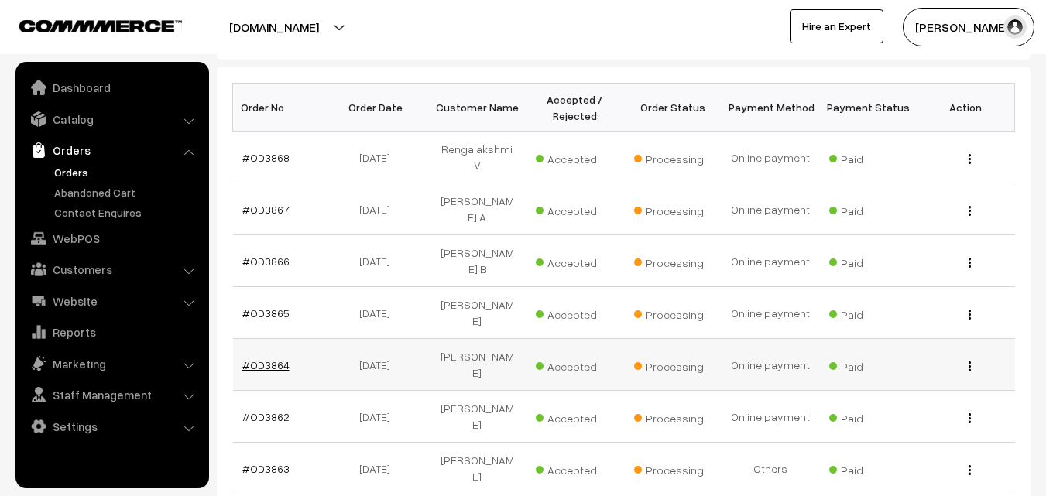
click at [273, 359] on link "#OD3864" at bounding box center [265, 365] width 47 height 13
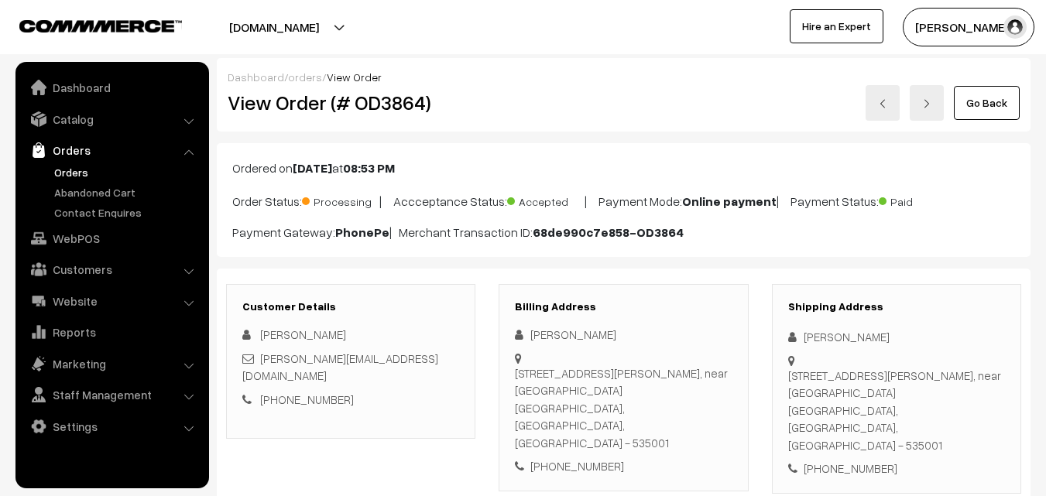
drag, startPoint x: 987, startPoint y: 95, endPoint x: 982, endPoint y: 102, distance: 8.8
click at [987, 96] on link "Go Back" at bounding box center [987, 103] width 66 height 34
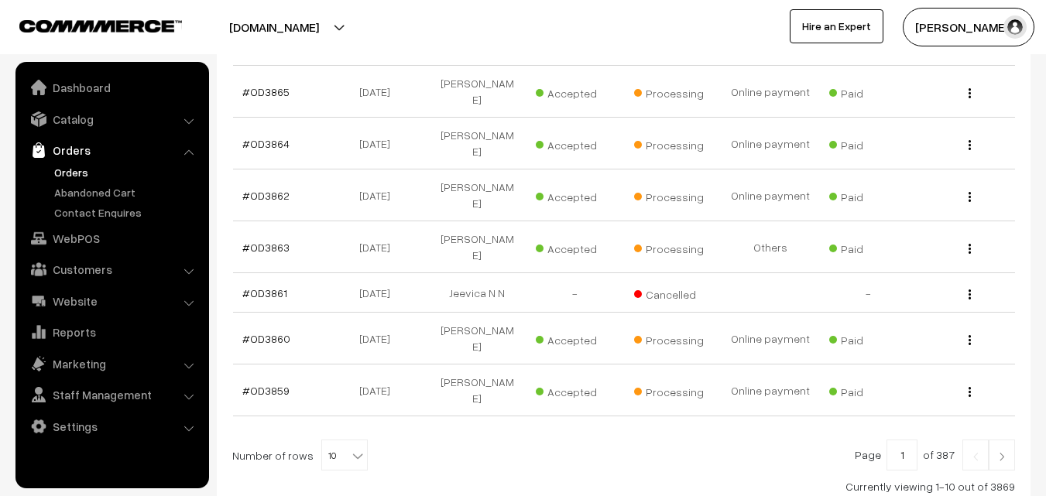
scroll to position [482, 0]
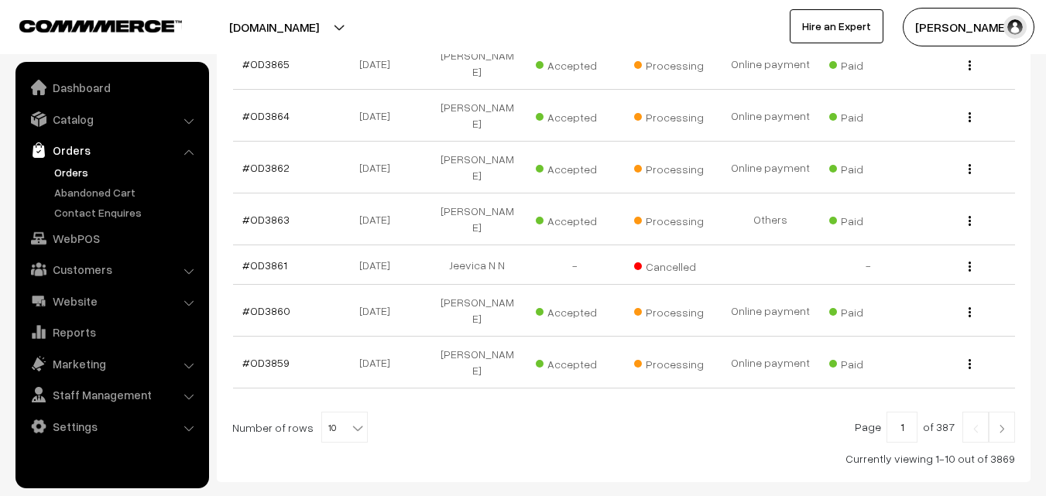
click at [1005, 424] on img at bounding box center [1002, 428] width 14 height 9
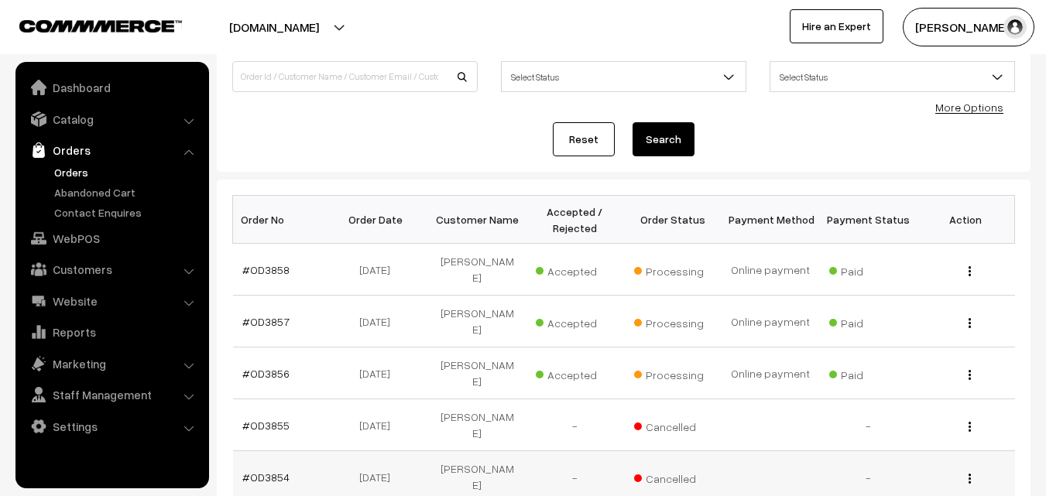
scroll to position [387, 0]
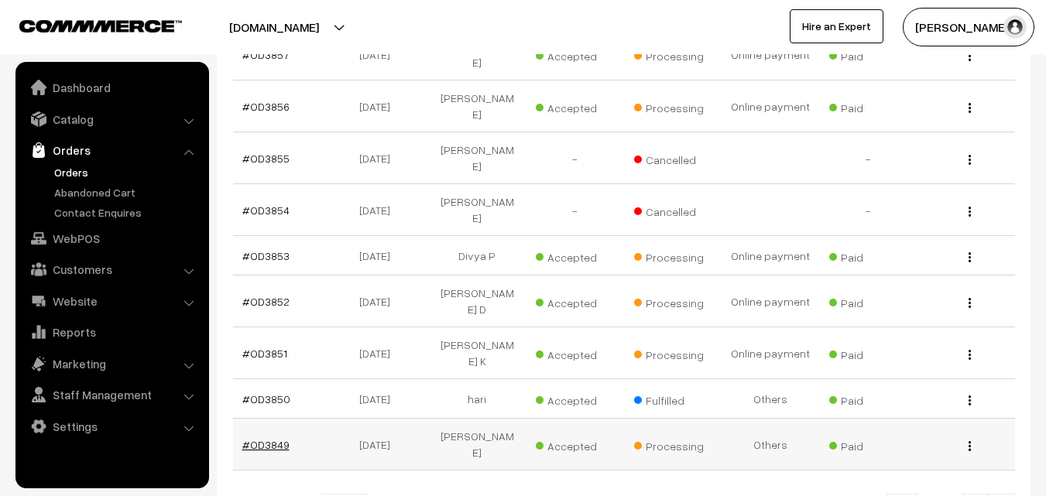
click at [273, 438] on link "#OD3849" at bounding box center [265, 444] width 47 height 13
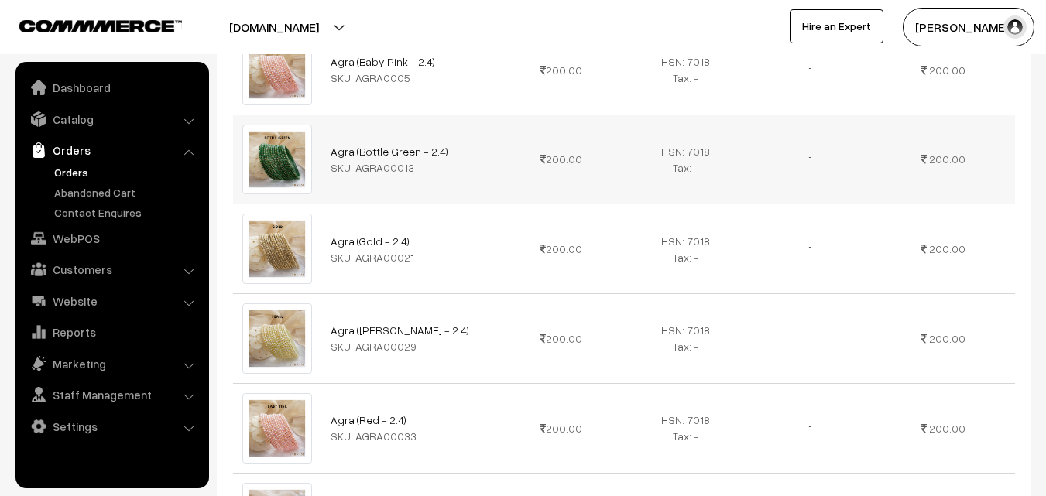
scroll to position [1867, 0]
